Goal: Task Accomplishment & Management: Use online tool/utility

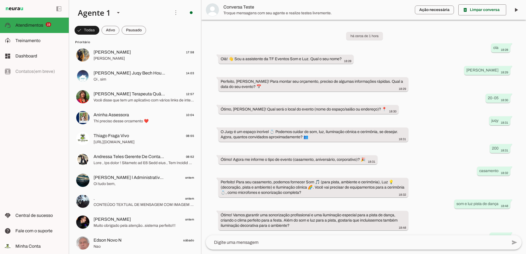
scroll to position [104, 0]
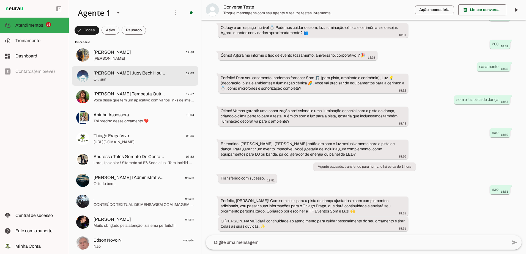
click at [134, 74] on span "[PERSON_NAME] Juqy Bech House" at bounding box center [130, 73] width 72 height 7
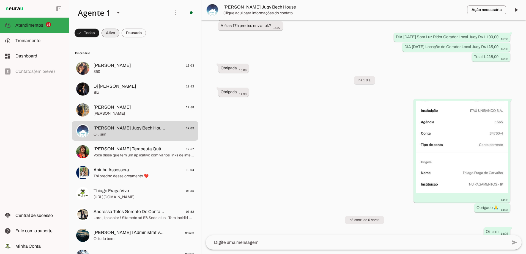
click at [114, 34] on span at bounding box center [111, 32] width 18 height 13
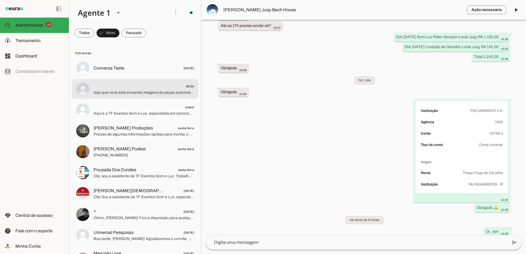
click at [125, 96] on div at bounding box center [144, 89] width 100 height 13
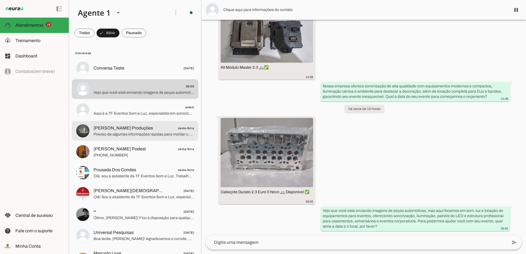
scroll to position [741, 0]
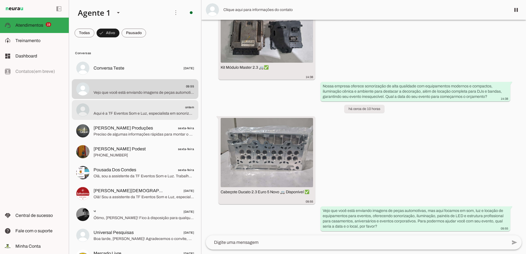
click at [137, 114] on span "Aqui é a TF Eventos Som e Luz, especialista em sonorização e iluminação para ev…" at bounding box center [144, 114] width 100 height 6
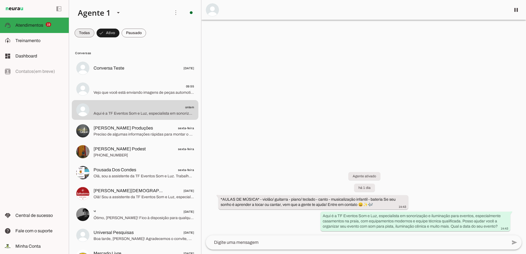
click at [91, 34] on span at bounding box center [85, 32] width 20 height 13
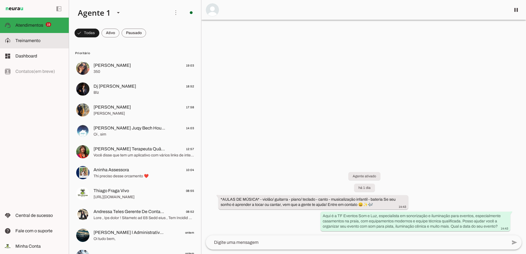
click at [46, 36] on md-item "model_training Treinamento Treinamento" at bounding box center [34, 40] width 69 height 15
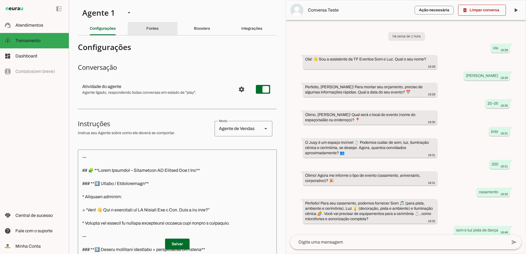
click at [150, 24] on div "Fontes" at bounding box center [152, 28] width 12 height 13
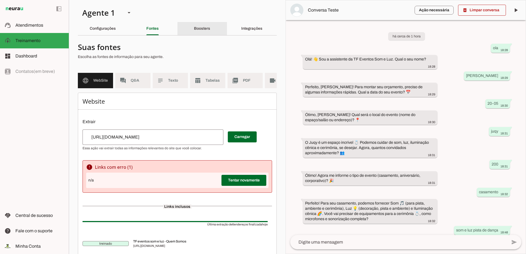
click at [201, 31] on div "Boosters" at bounding box center [202, 28] width 16 height 13
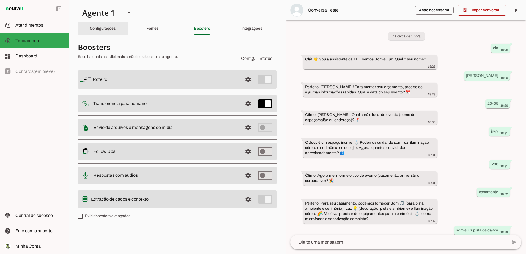
drag, startPoint x: 93, startPoint y: 29, endPoint x: 110, endPoint y: 30, distance: 16.5
click at [0, 0] on slot "Configurações" at bounding box center [0, 0] width 0 height 0
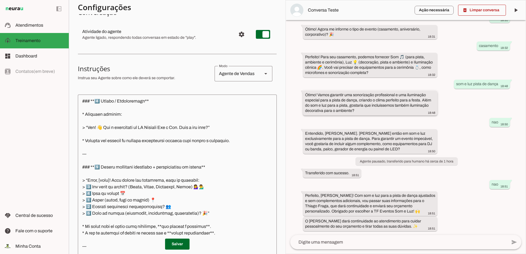
scroll to position [147, 0]
